Goal: Navigation & Orientation: Go to known website

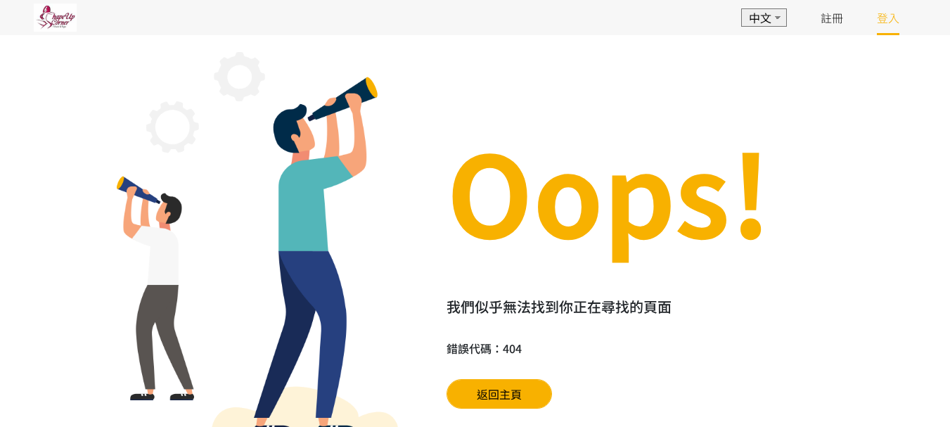
click at [886, 18] on link "登入" at bounding box center [888, 17] width 22 height 17
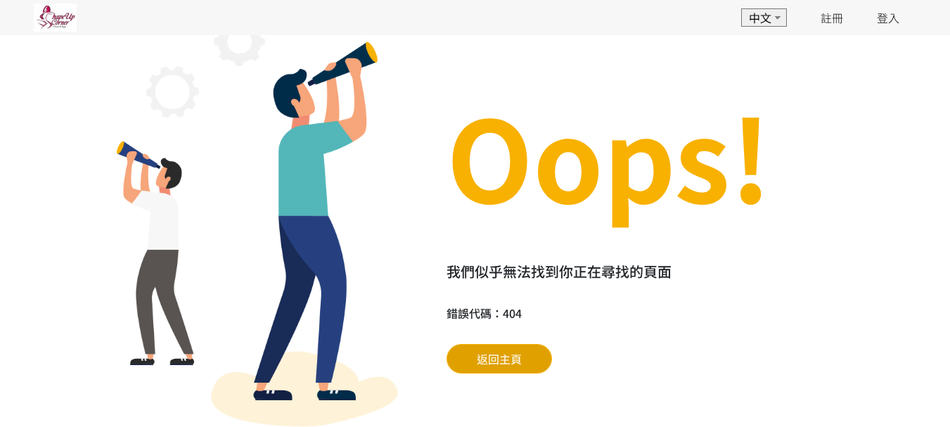
click at [492, 361] on span "返回主頁" at bounding box center [499, 358] width 45 height 17
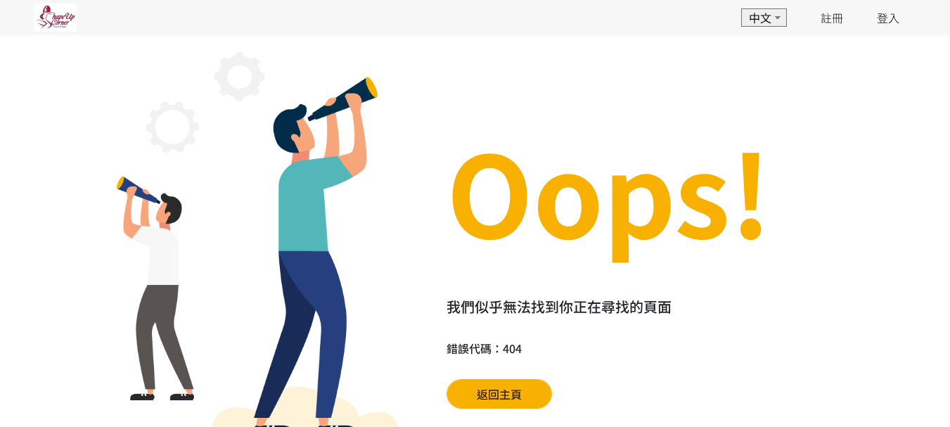
click at [54, 21] on img at bounding box center [55, 18] width 43 height 28
click at [64, 21] on img at bounding box center [55, 18] width 43 height 28
click at [885, 18] on link "登入" at bounding box center [888, 17] width 22 height 17
click at [881, 18] on link "登入" at bounding box center [888, 17] width 22 height 17
